Goal: Task Accomplishment & Management: Use online tool/utility

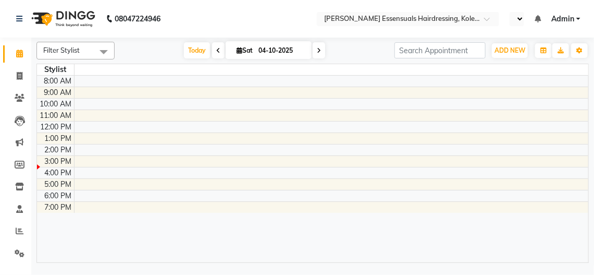
select select "en"
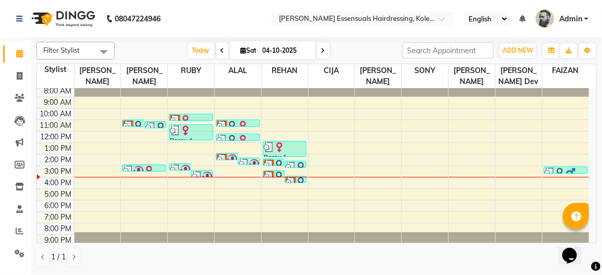
click at [17, 240] on li "Reports" at bounding box center [15, 231] width 31 height 22
click at [17, 234] on icon at bounding box center [20, 231] width 8 height 8
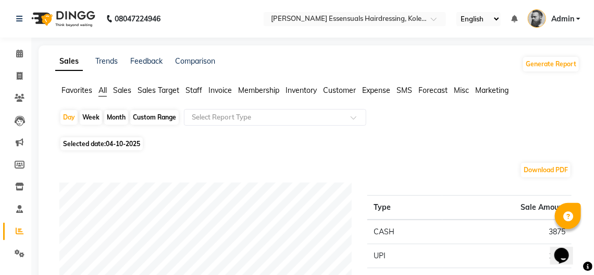
click at [79, 118] on div "Day Week Month Custom Range Select Report Type" at bounding box center [317, 121] width 517 height 25
click at [87, 118] on div "Week" at bounding box center [91, 117] width 22 height 15
select select "10"
select select "2025"
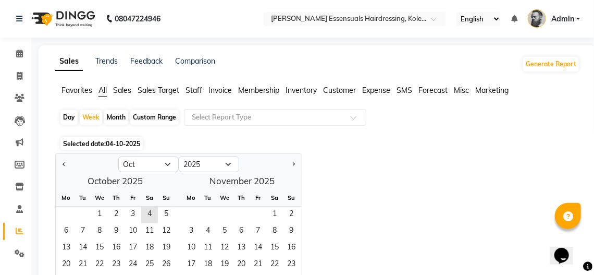
click at [71, 118] on div "Day" at bounding box center [68, 117] width 17 height 15
select select "10"
select select "2025"
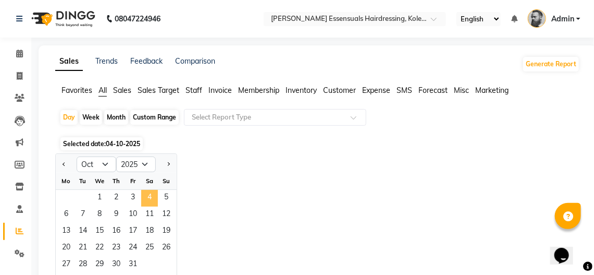
click at [149, 198] on span "4" at bounding box center [149, 198] width 17 height 17
